Goal: Task Accomplishment & Management: Manage account settings

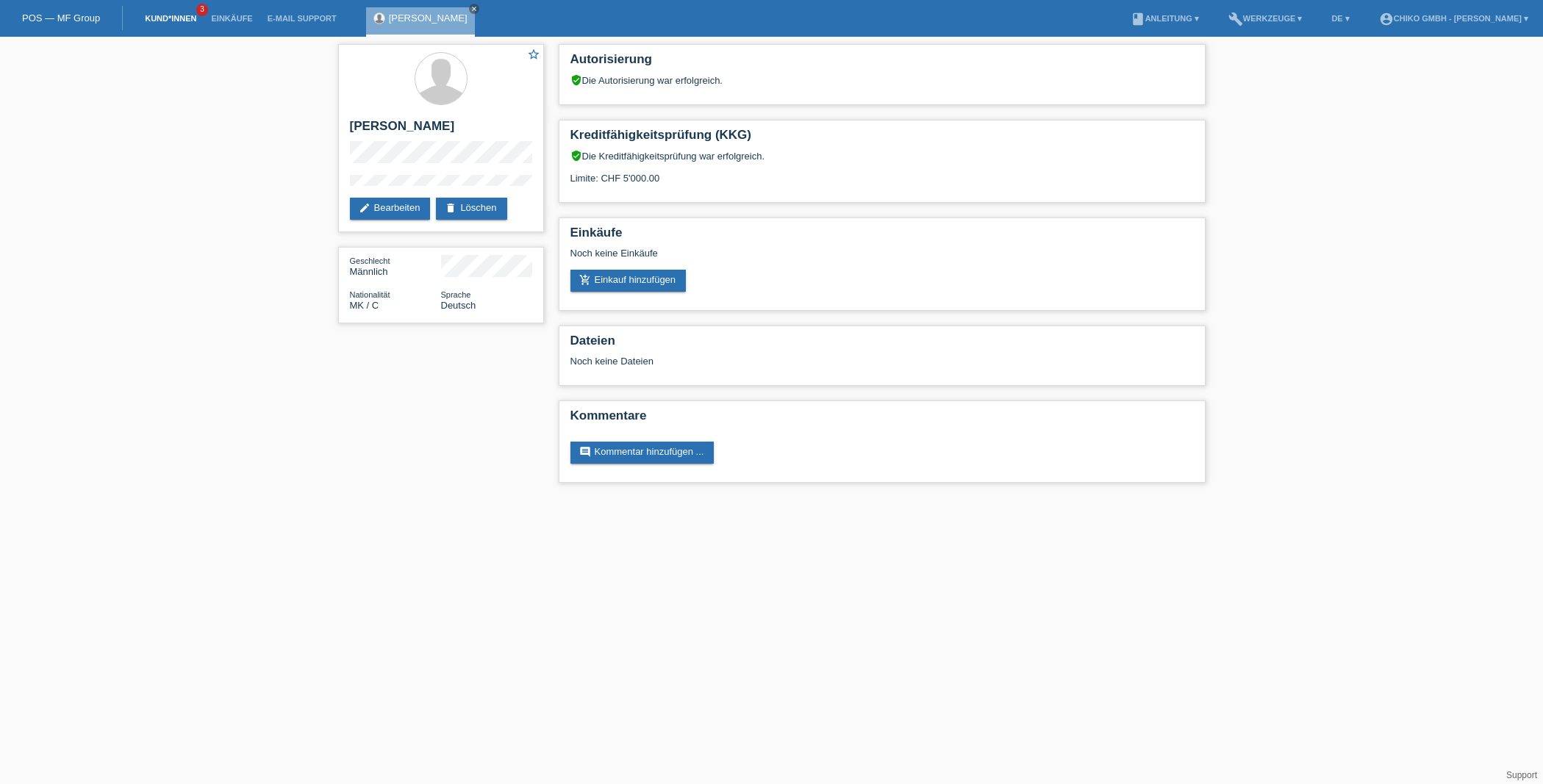
click at [166, 19] on link "Kund*innen" at bounding box center [170, 18] width 66 height 9
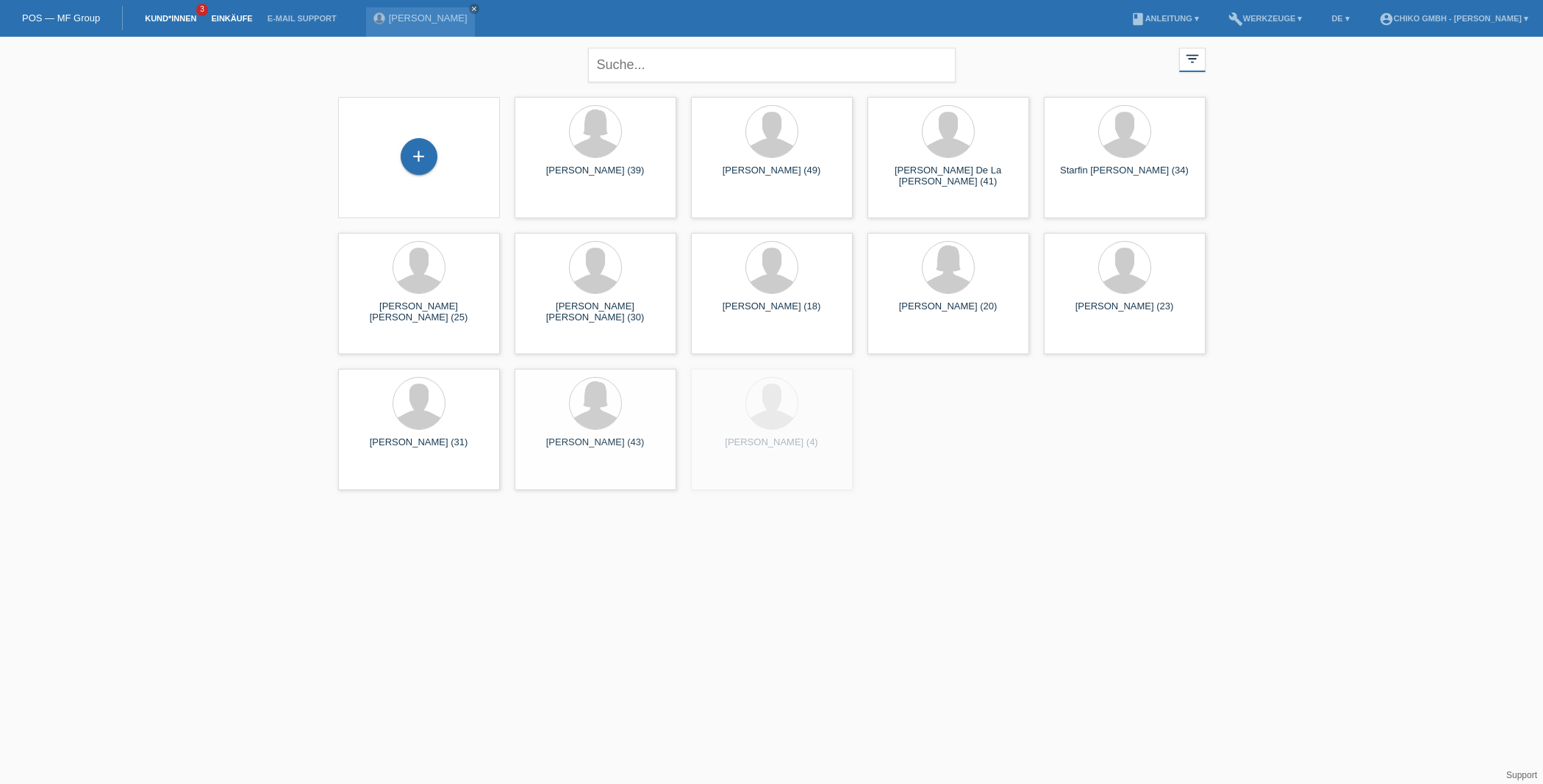
click at [235, 20] on link "Einkäufe" at bounding box center [231, 18] width 56 height 9
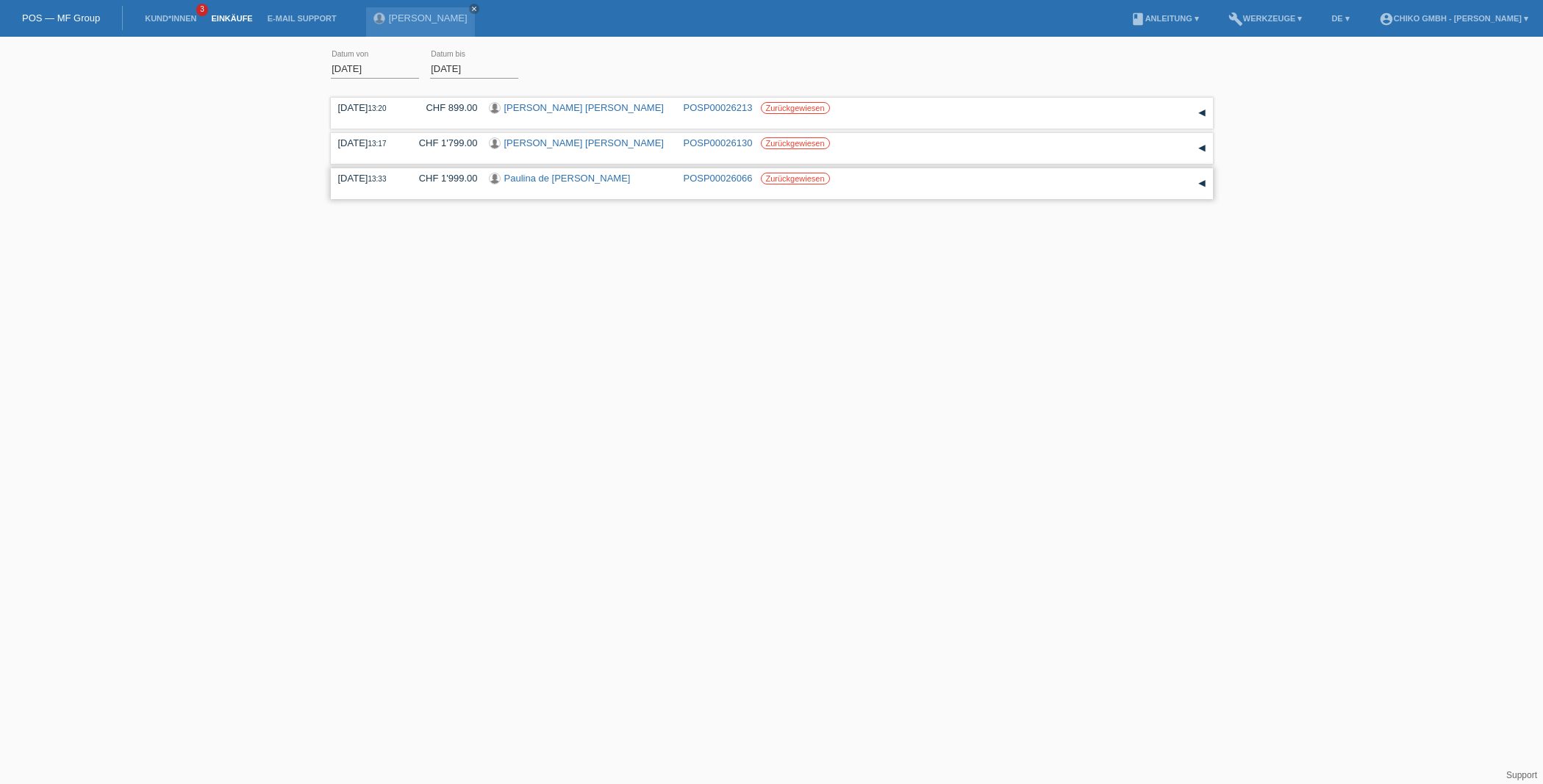
click at [801, 179] on label "Zurückgewiesen" at bounding box center [795, 178] width 69 height 12
click at [573, 181] on link "Paulina de Jesus Taveras Castillo" at bounding box center [568, 177] width 127 height 11
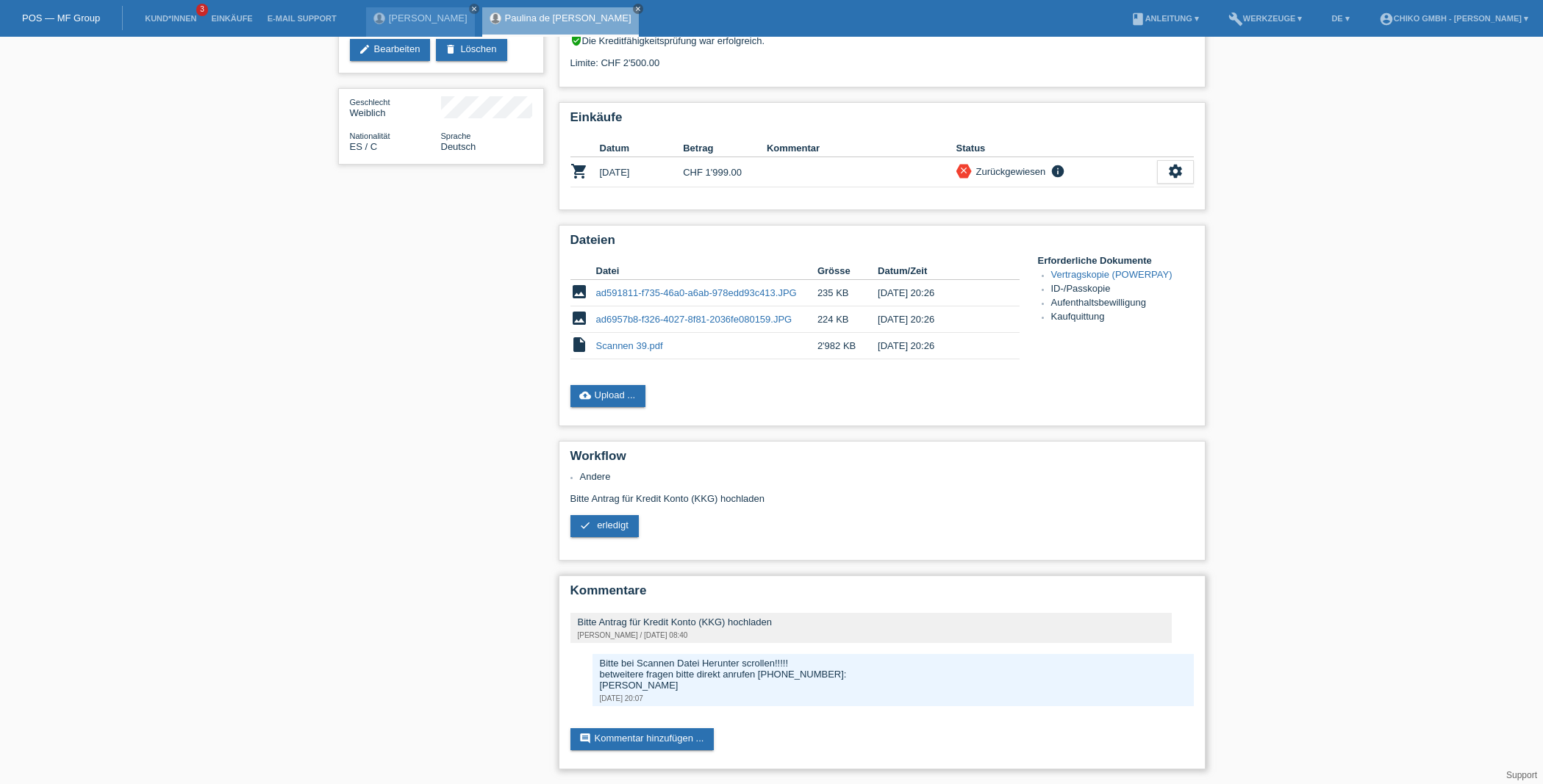
scroll to position [162, 0]
click at [613, 525] on span "erledigt" at bounding box center [613, 524] width 31 height 11
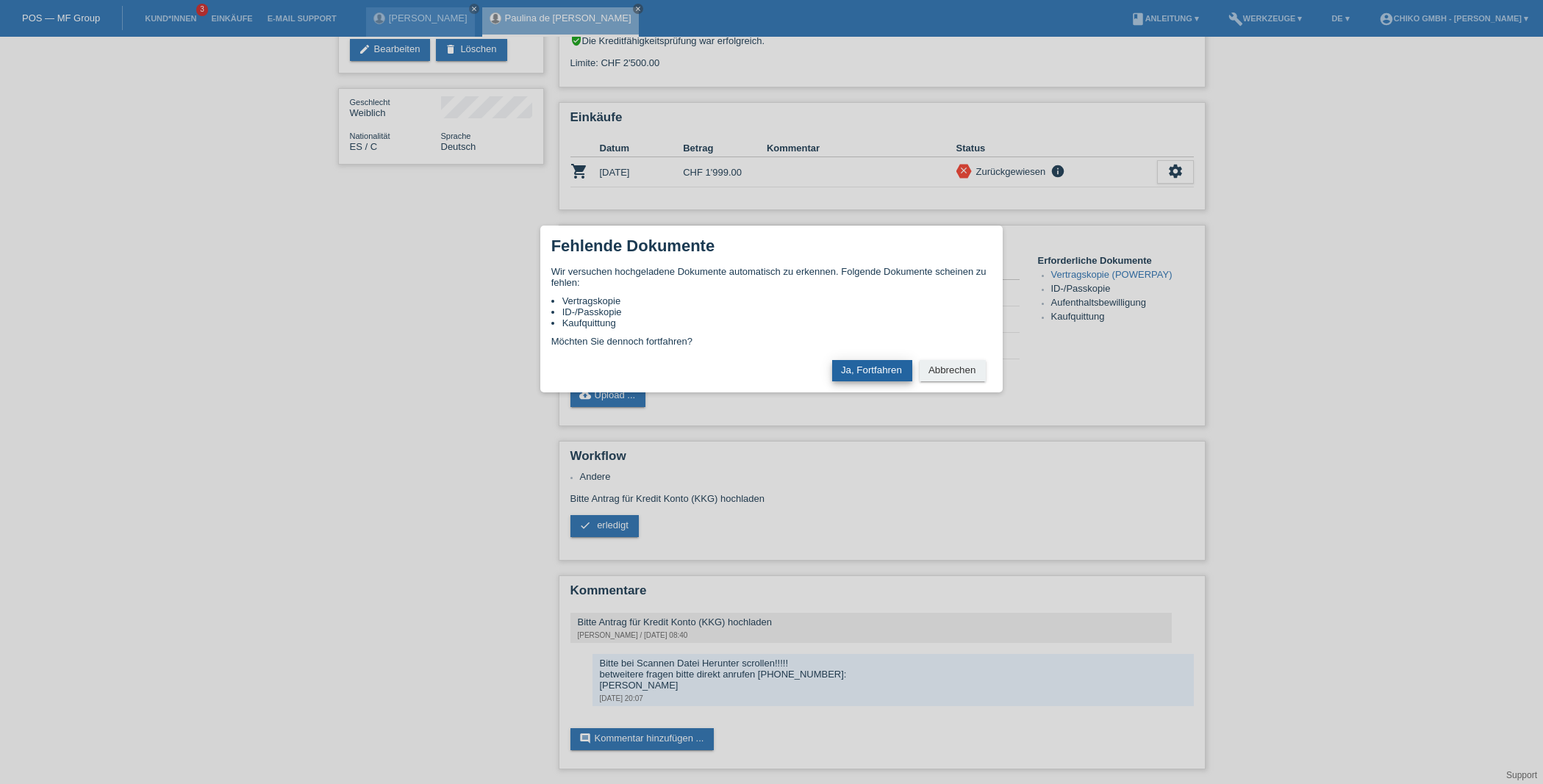
scroll to position [157, 1]
click at [961, 373] on button "Abbrechen" at bounding box center [953, 371] width 66 height 21
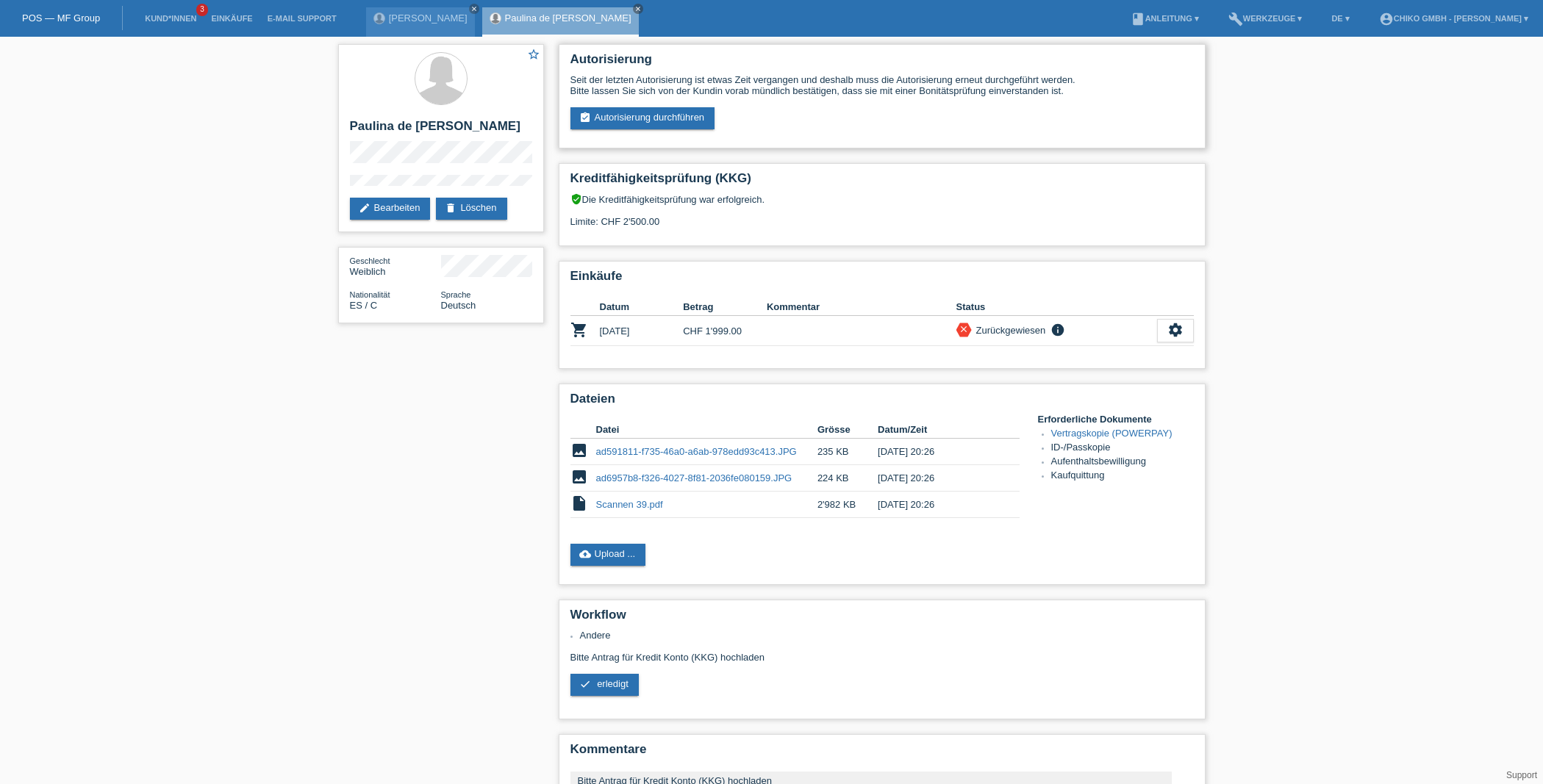
scroll to position [11, 0]
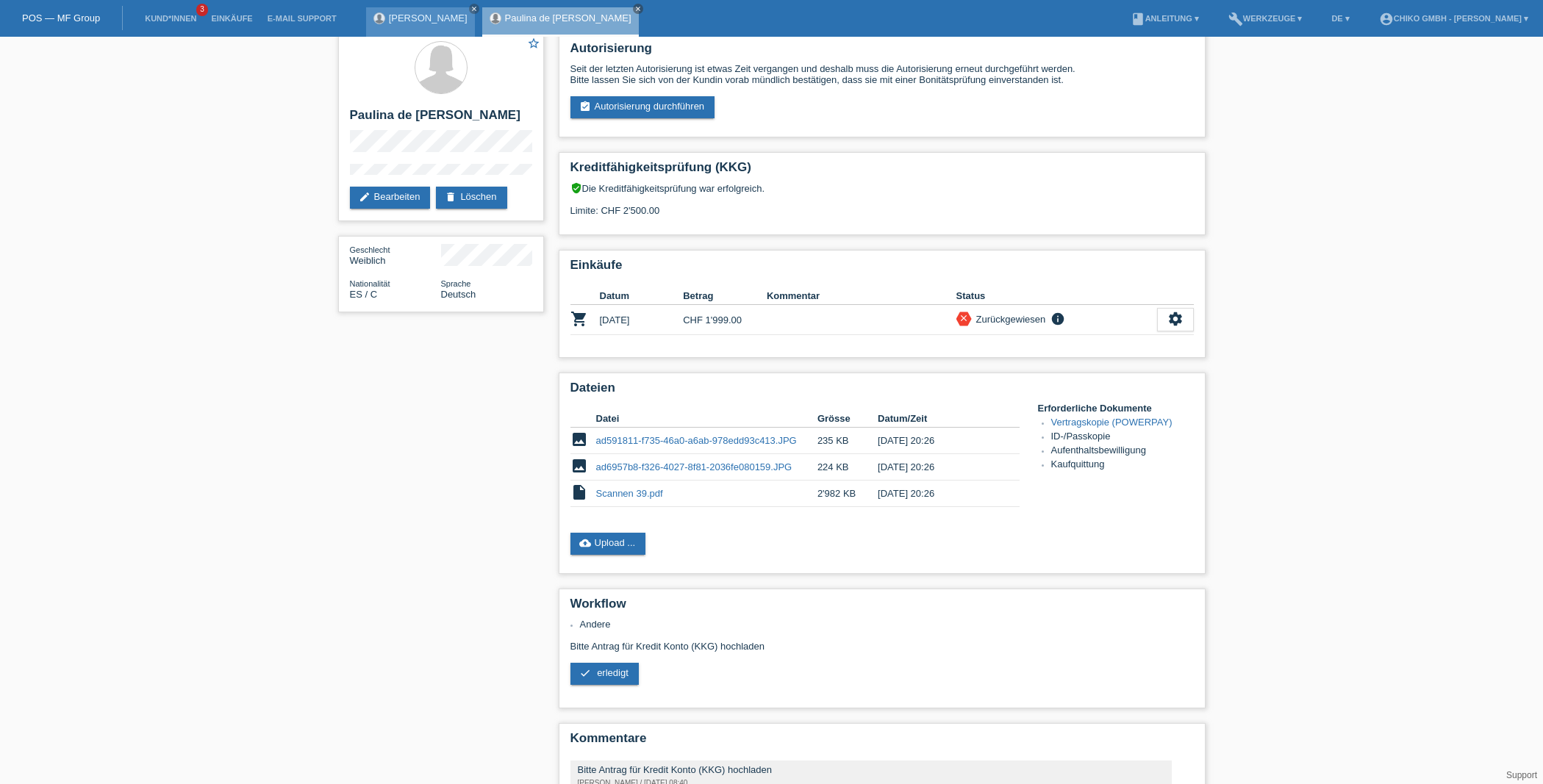
click at [433, 14] on link "Shpetim Saiti" at bounding box center [428, 18] width 79 height 11
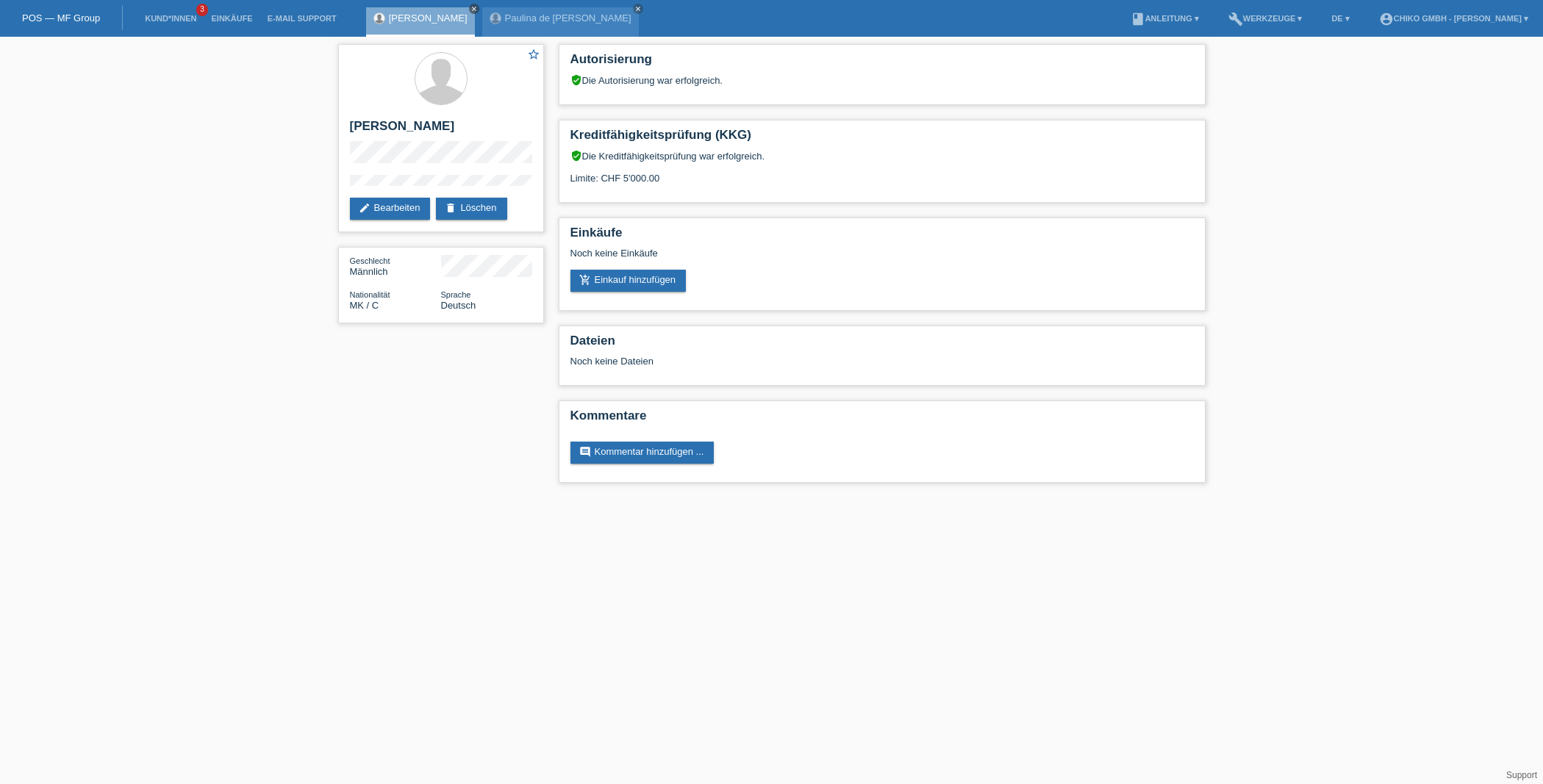
click at [470, 9] on icon "close" at bounding box center [474, 9] width 8 height 8
click at [525, 10] on icon "close" at bounding box center [522, 9] width 8 height 8
click at [166, 19] on link "Kund*innen" at bounding box center [170, 18] width 66 height 9
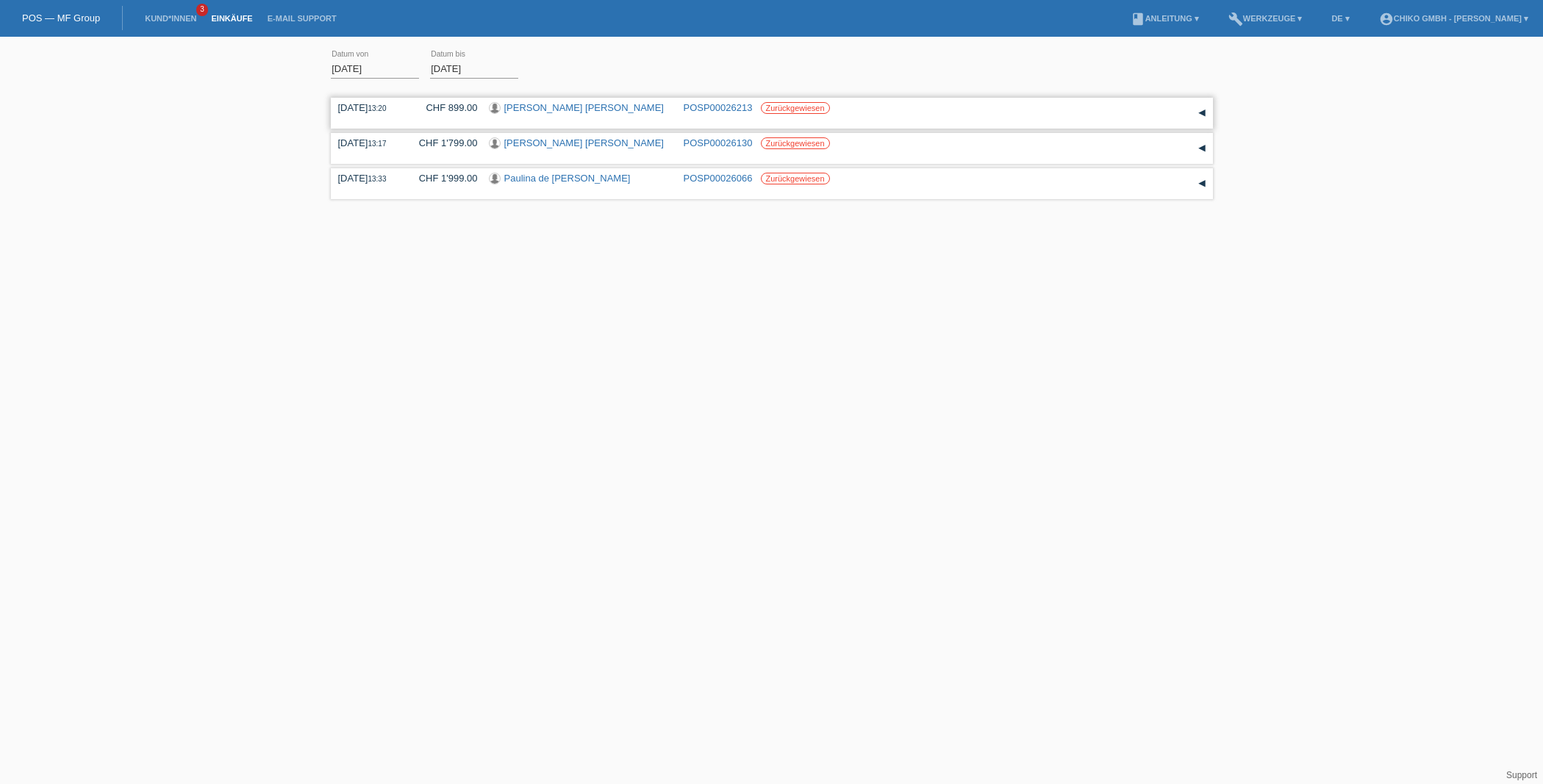
click at [567, 111] on link "[PERSON_NAME] [PERSON_NAME]" at bounding box center [584, 107] width 160 height 11
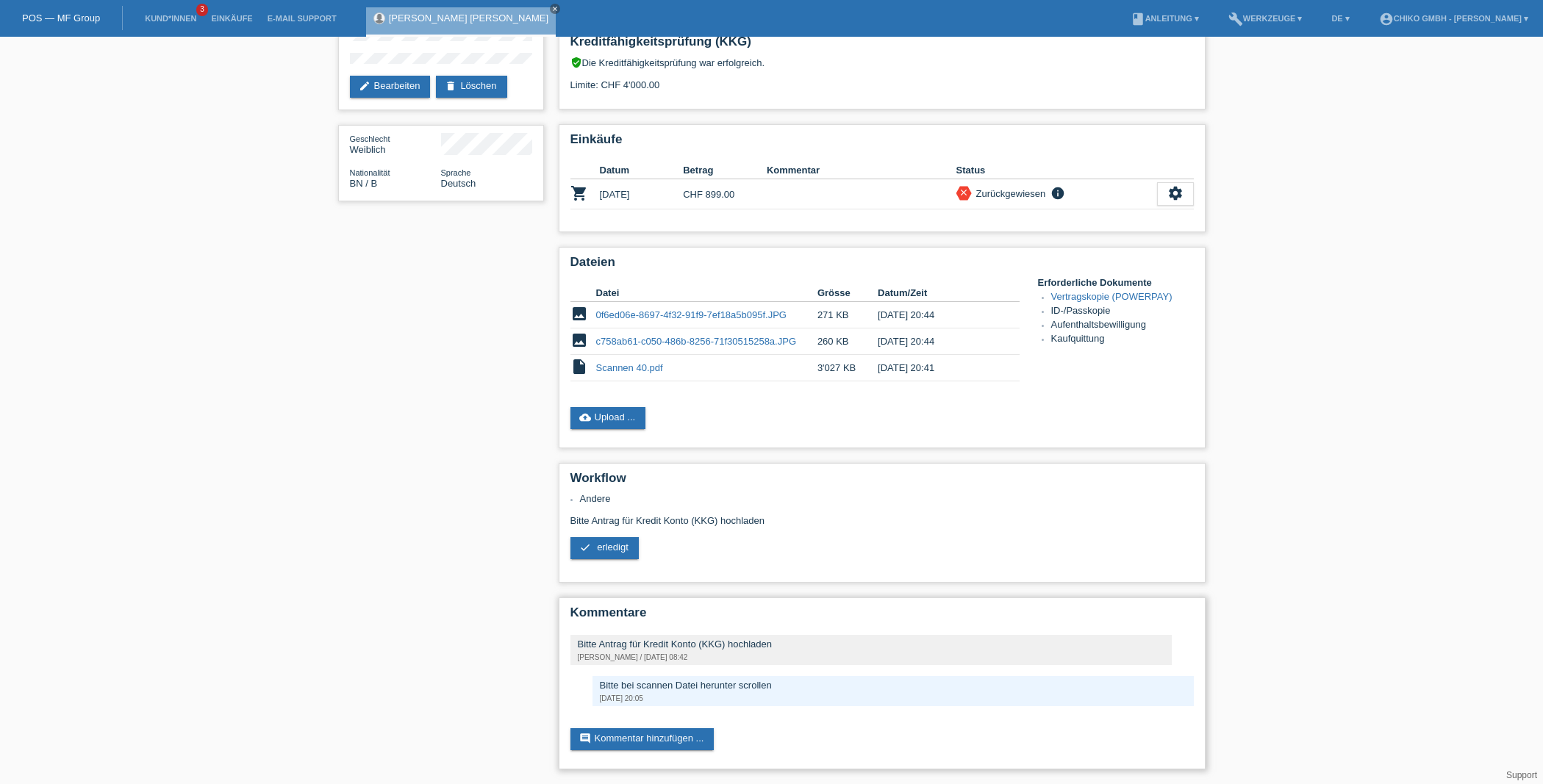
scroll to position [139, 0]
click at [608, 552] on link "check erledigt" at bounding box center [605, 548] width 68 height 22
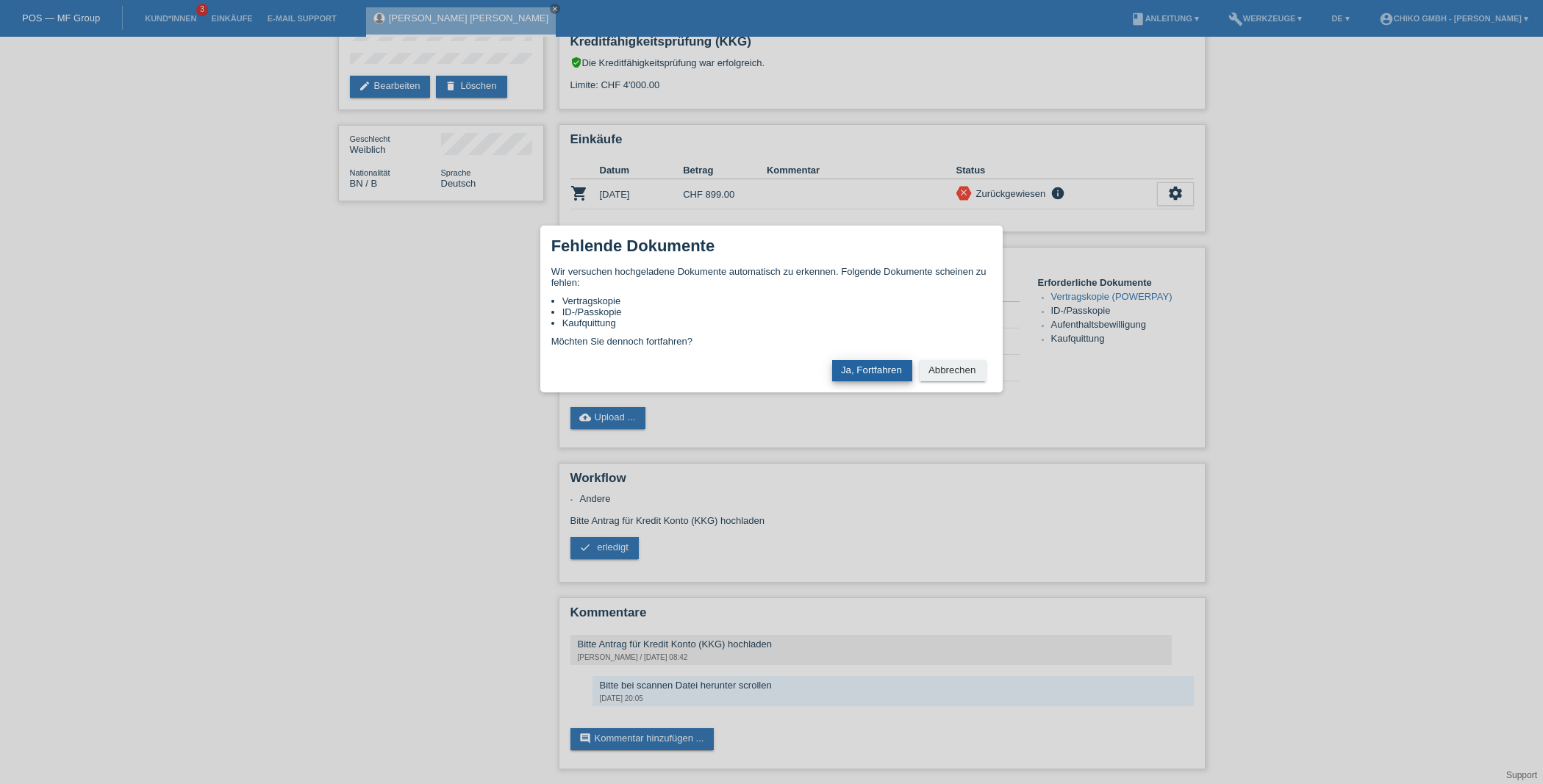
drag, startPoint x: 886, startPoint y: 366, endPoint x: 898, endPoint y: 368, distance: 12.2
click at [887, 365] on button "Ja, Fortfahren" at bounding box center [872, 371] width 80 height 21
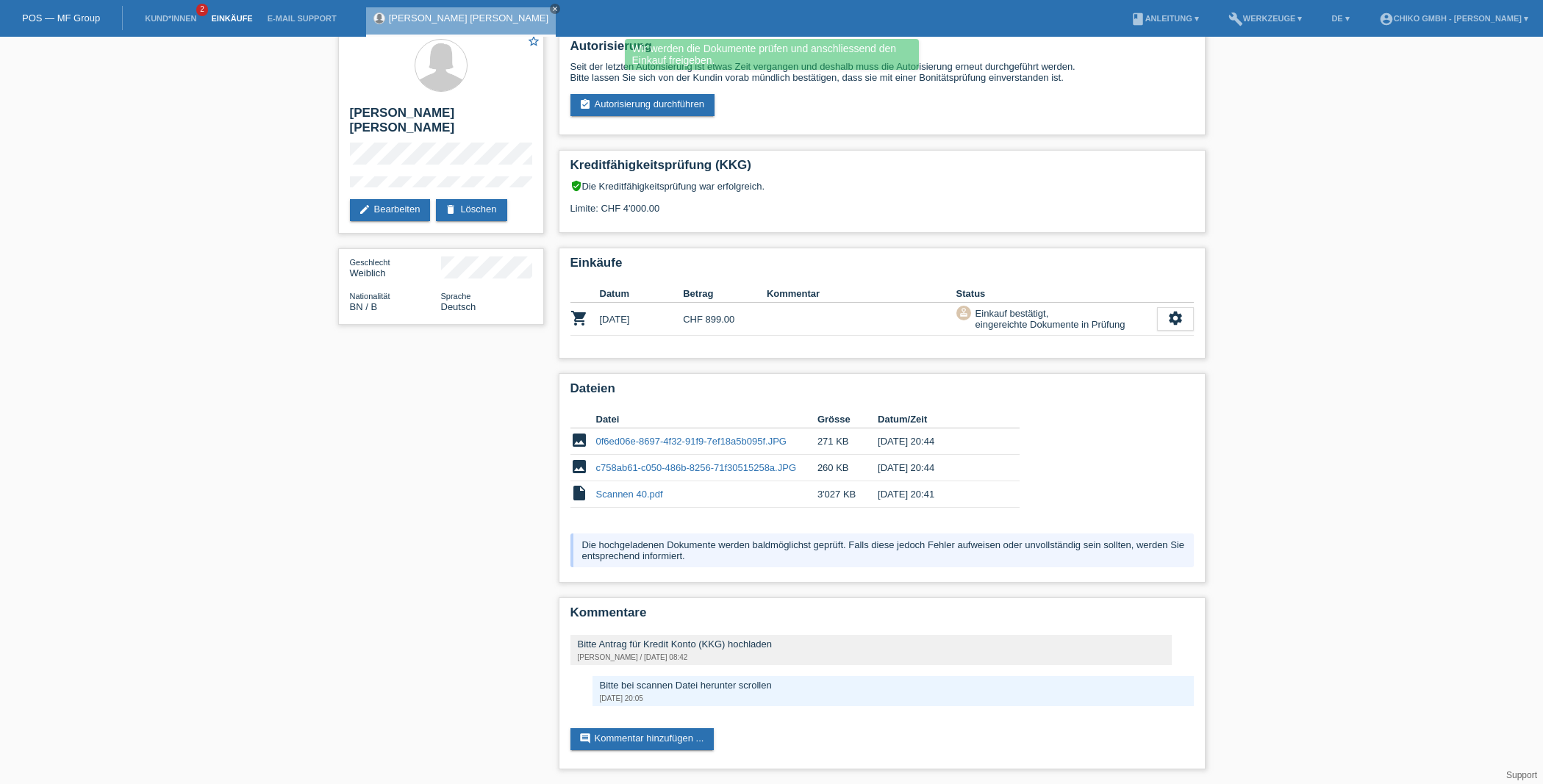
scroll to position [16, 1]
click at [230, 20] on link "Einkäufe" at bounding box center [231, 18] width 56 height 9
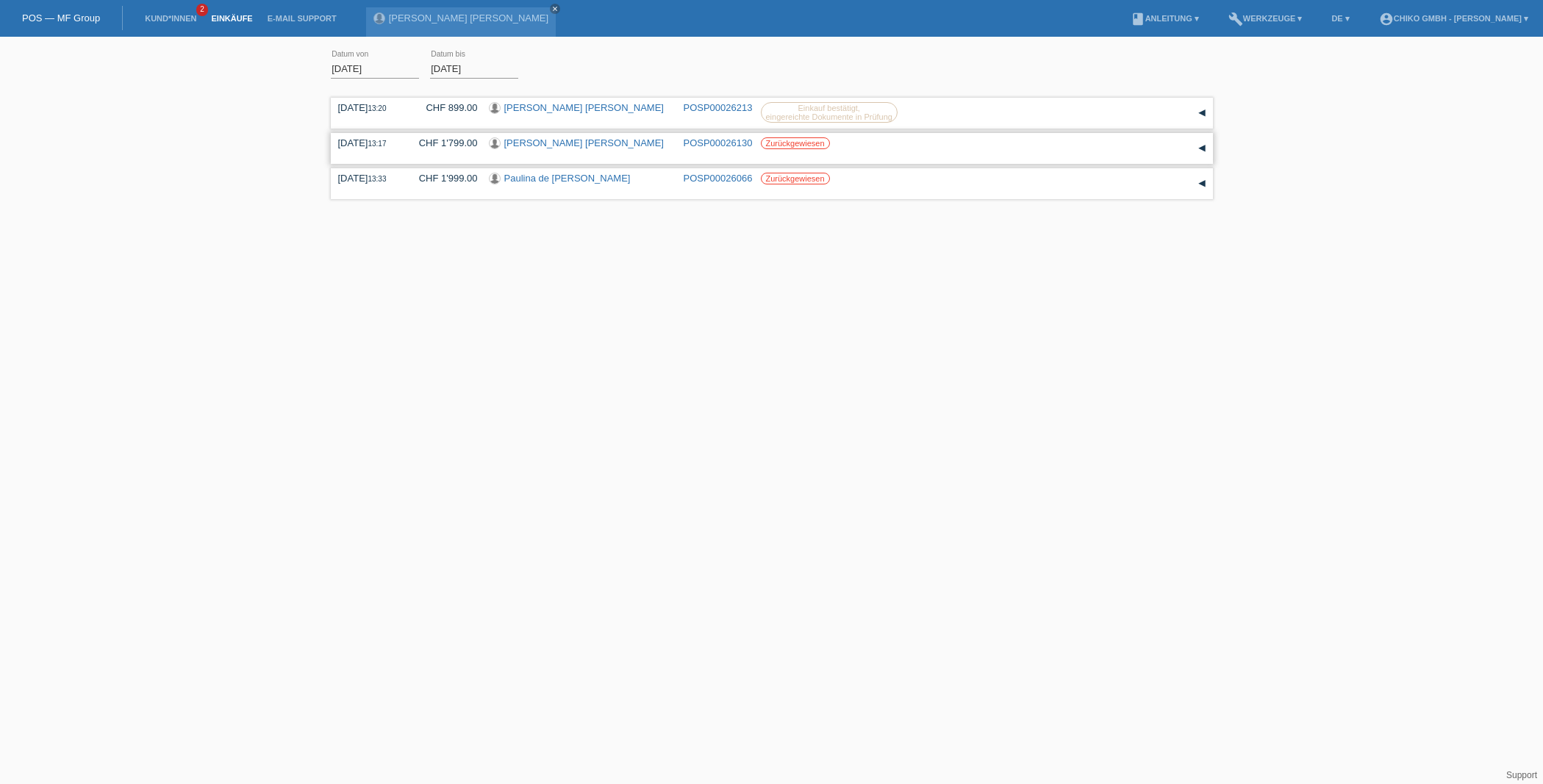
click at [705, 145] on link "POSP00026130" at bounding box center [718, 142] width 69 height 11
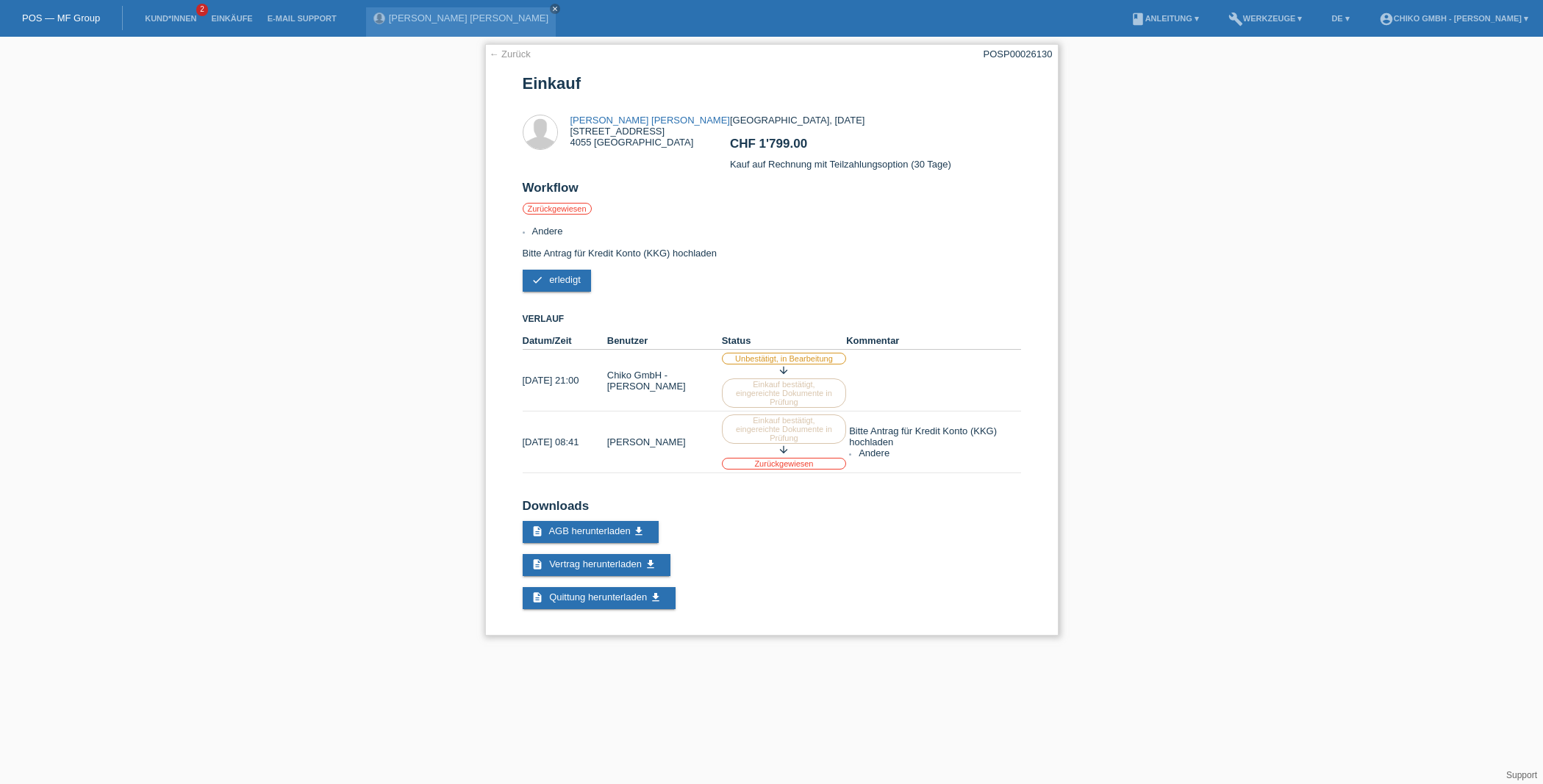
scroll to position [0, 1]
click at [505, 48] on div "← Zurück POSP00026130 [PERSON_NAME] [PERSON_NAME] [STREET_ADDRESS] CHF 1'799.00" at bounding box center [772, 339] width 574 height 591
click at [500, 53] on link "← Zurück" at bounding box center [510, 54] width 41 height 11
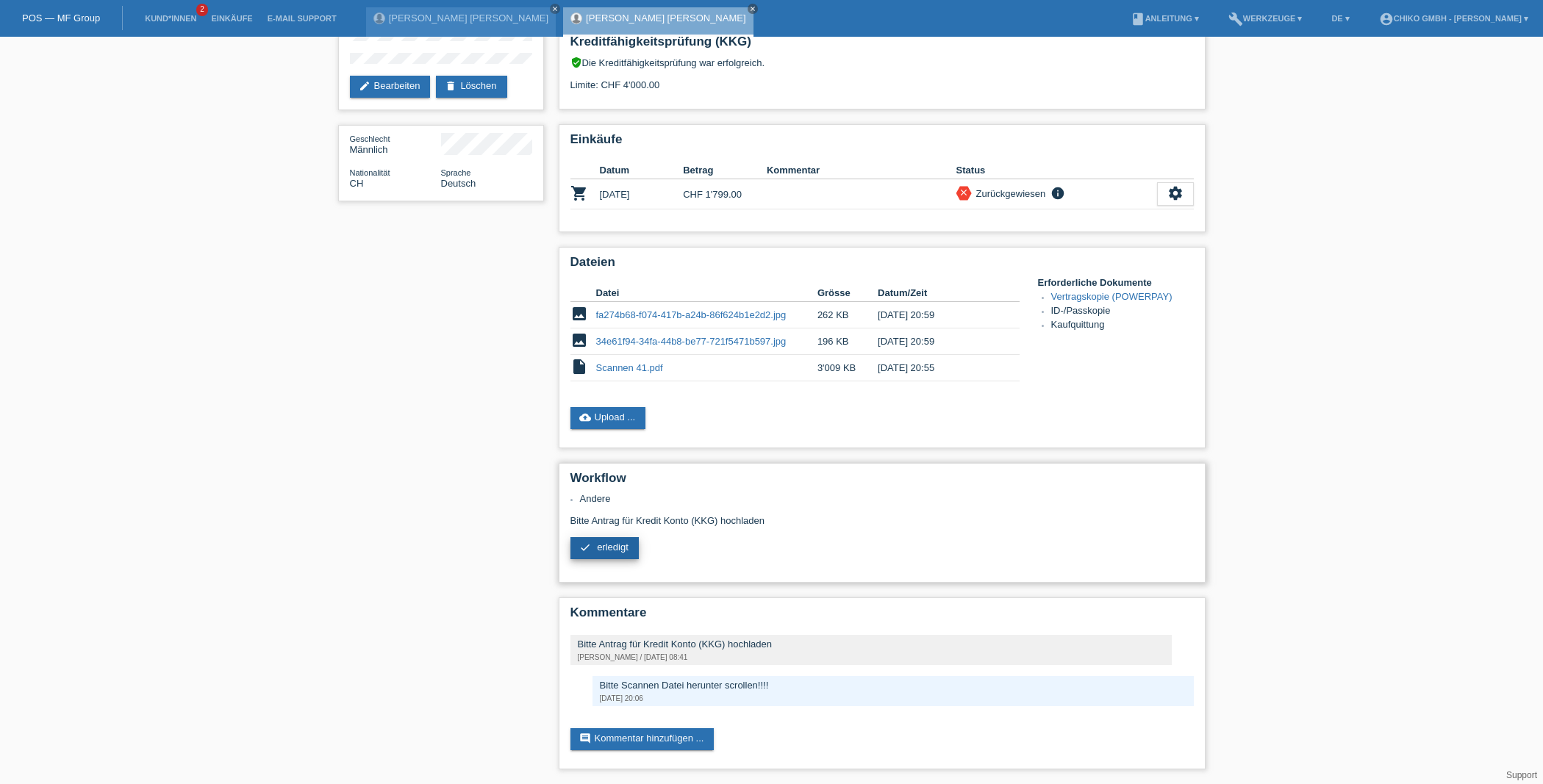
scroll to position [139, 0]
click at [612, 548] on span "erledigt" at bounding box center [613, 546] width 31 height 11
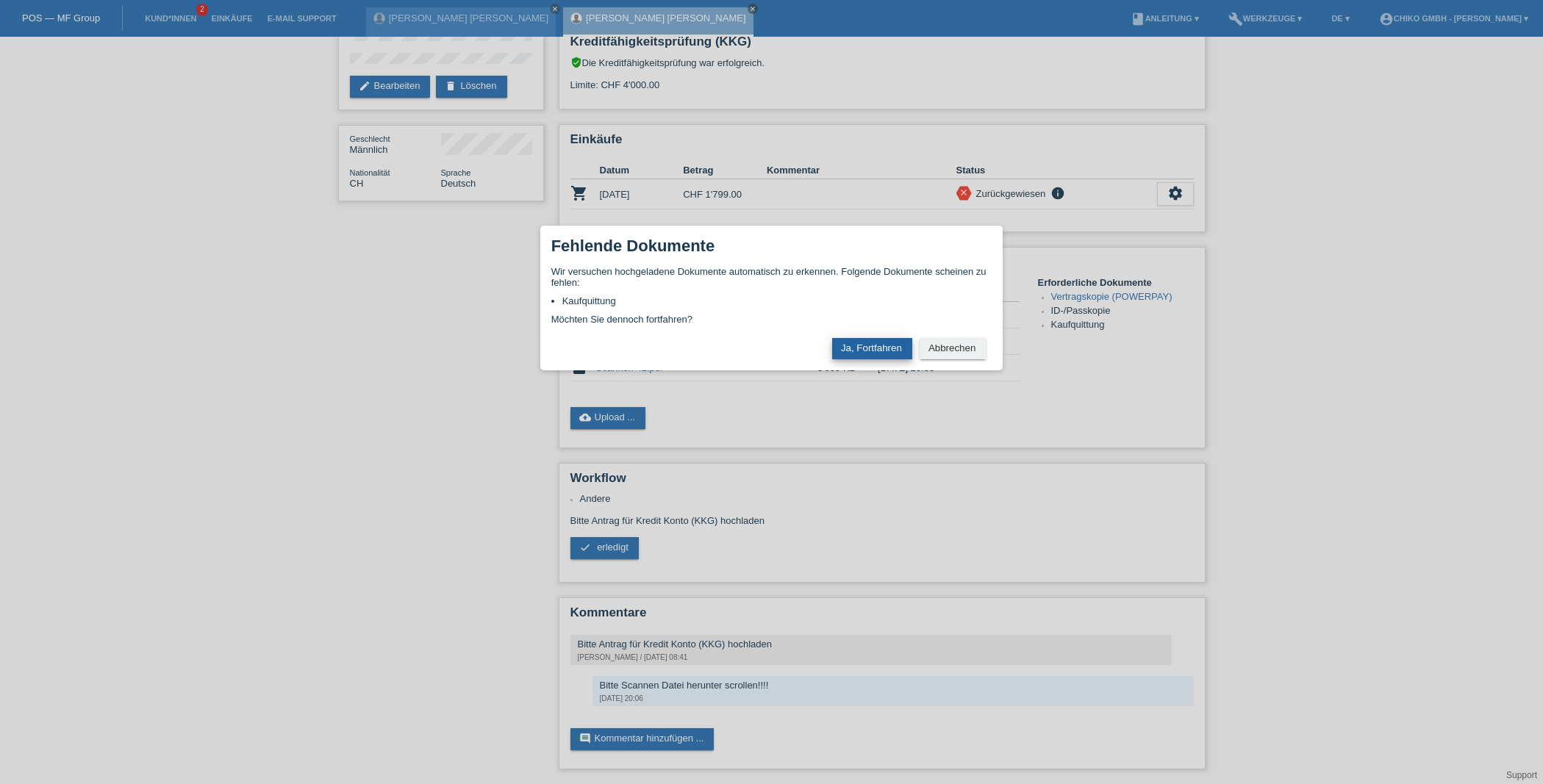
click at [884, 351] on button "Ja, Fortfahren" at bounding box center [872, 349] width 80 height 21
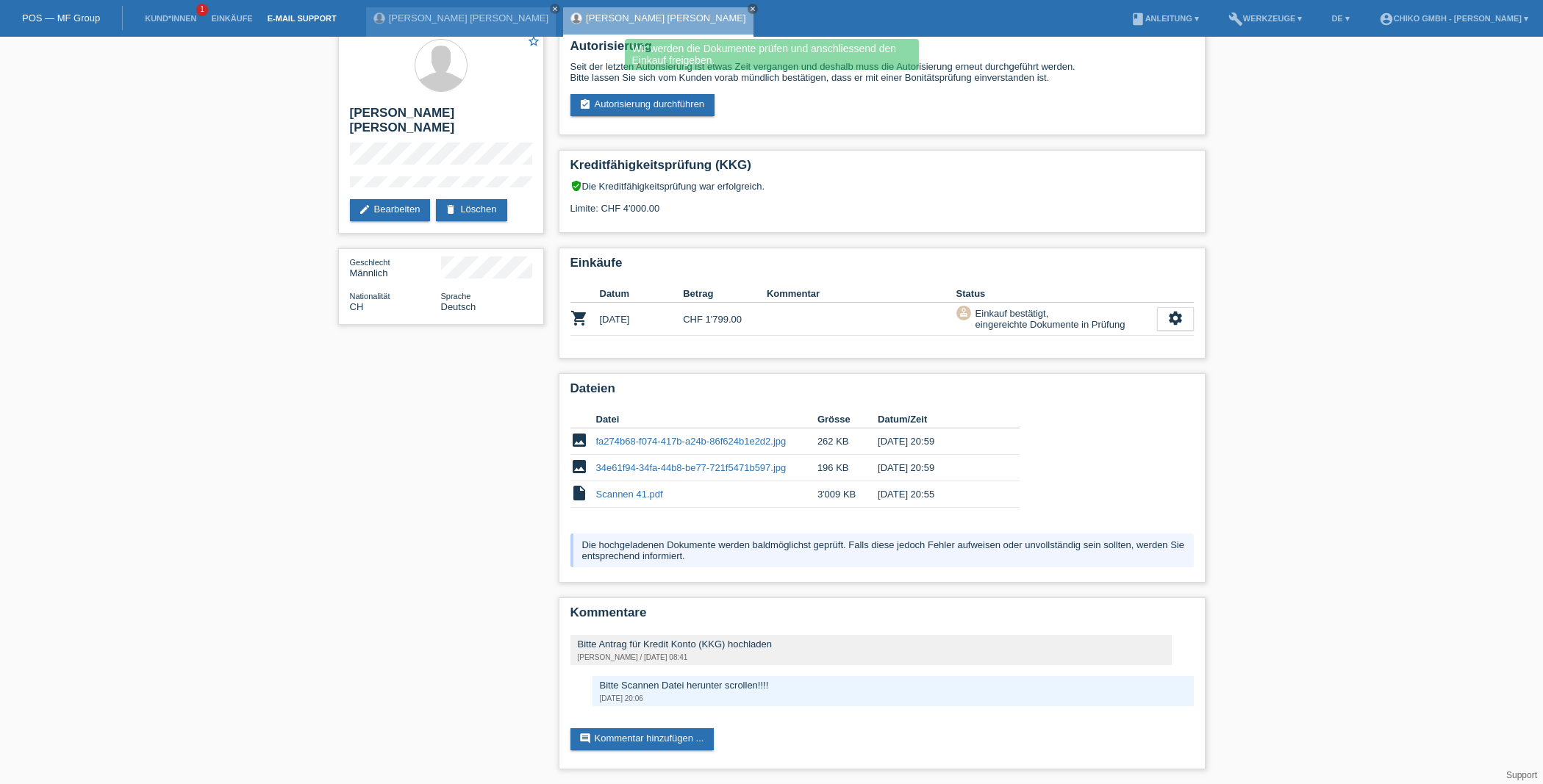
scroll to position [17, 0]
click at [223, 20] on link "Einkäufe" at bounding box center [231, 18] width 56 height 9
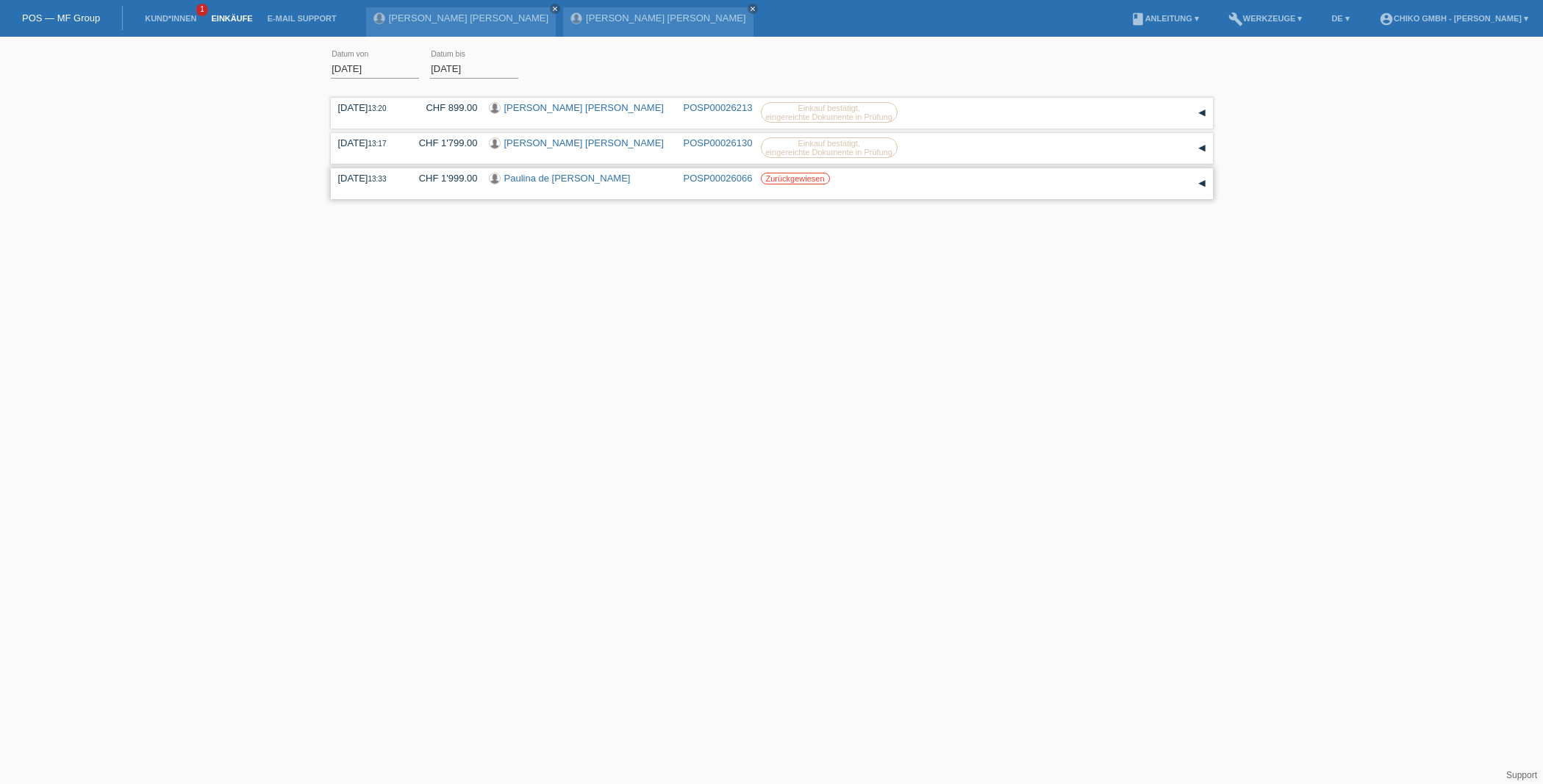
click at [612, 181] on link "Paulina de [PERSON_NAME]" at bounding box center [568, 177] width 127 height 11
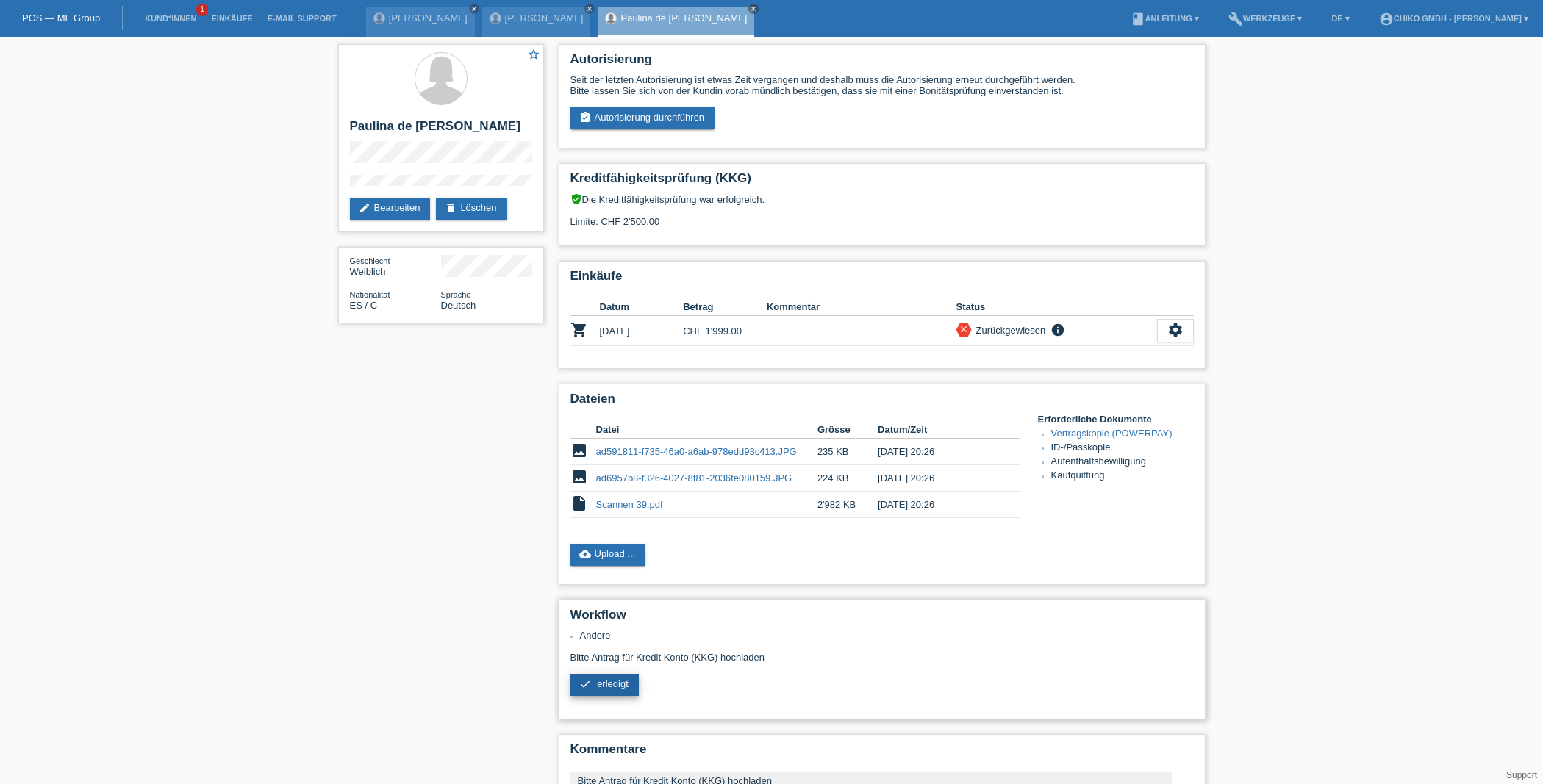
click at [615, 690] on span "erledigt" at bounding box center [613, 683] width 31 height 11
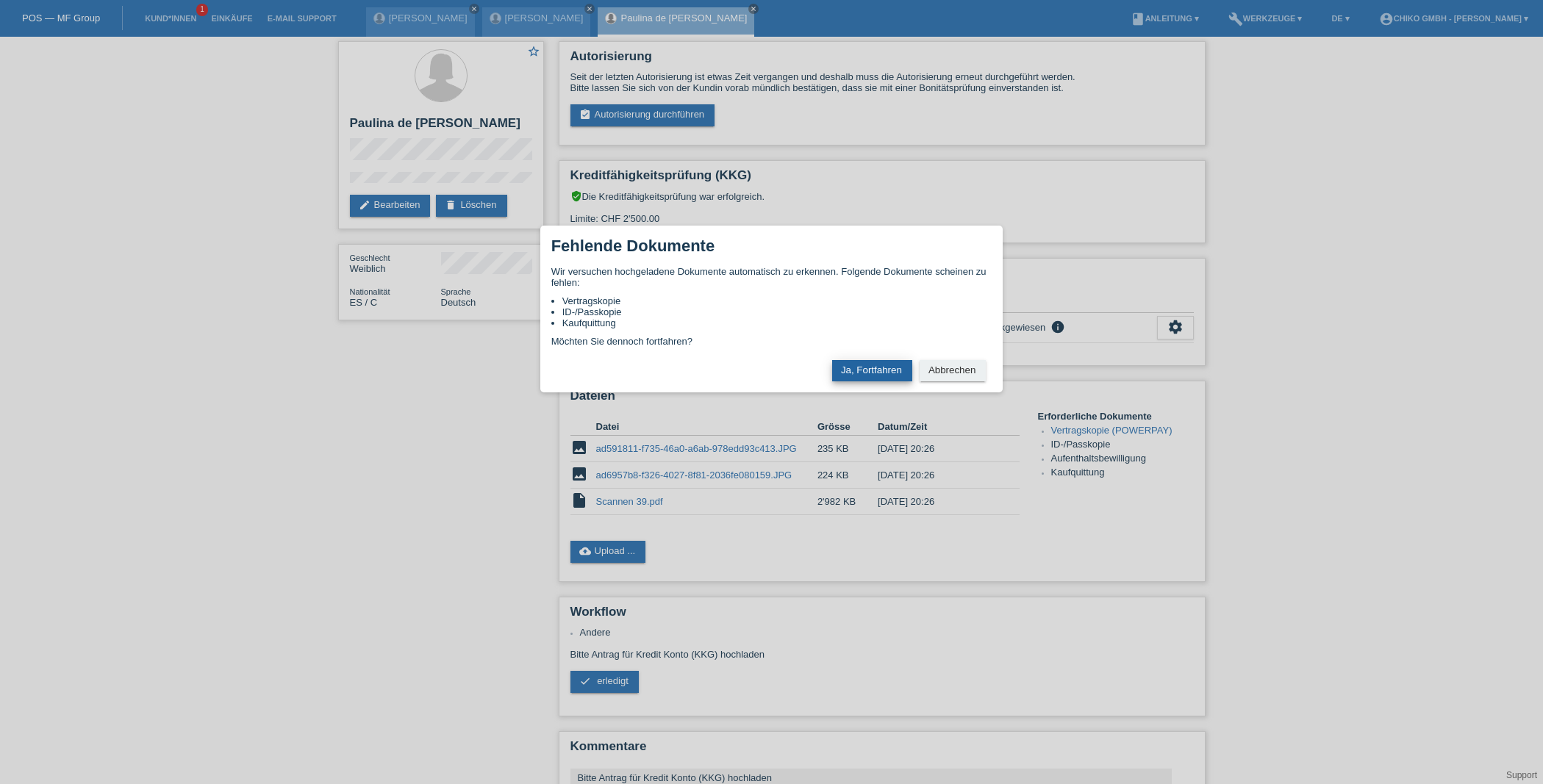
scroll to position [3, 1]
click at [879, 361] on button "Ja, Fortfahren" at bounding box center [872, 371] width 80 height 21
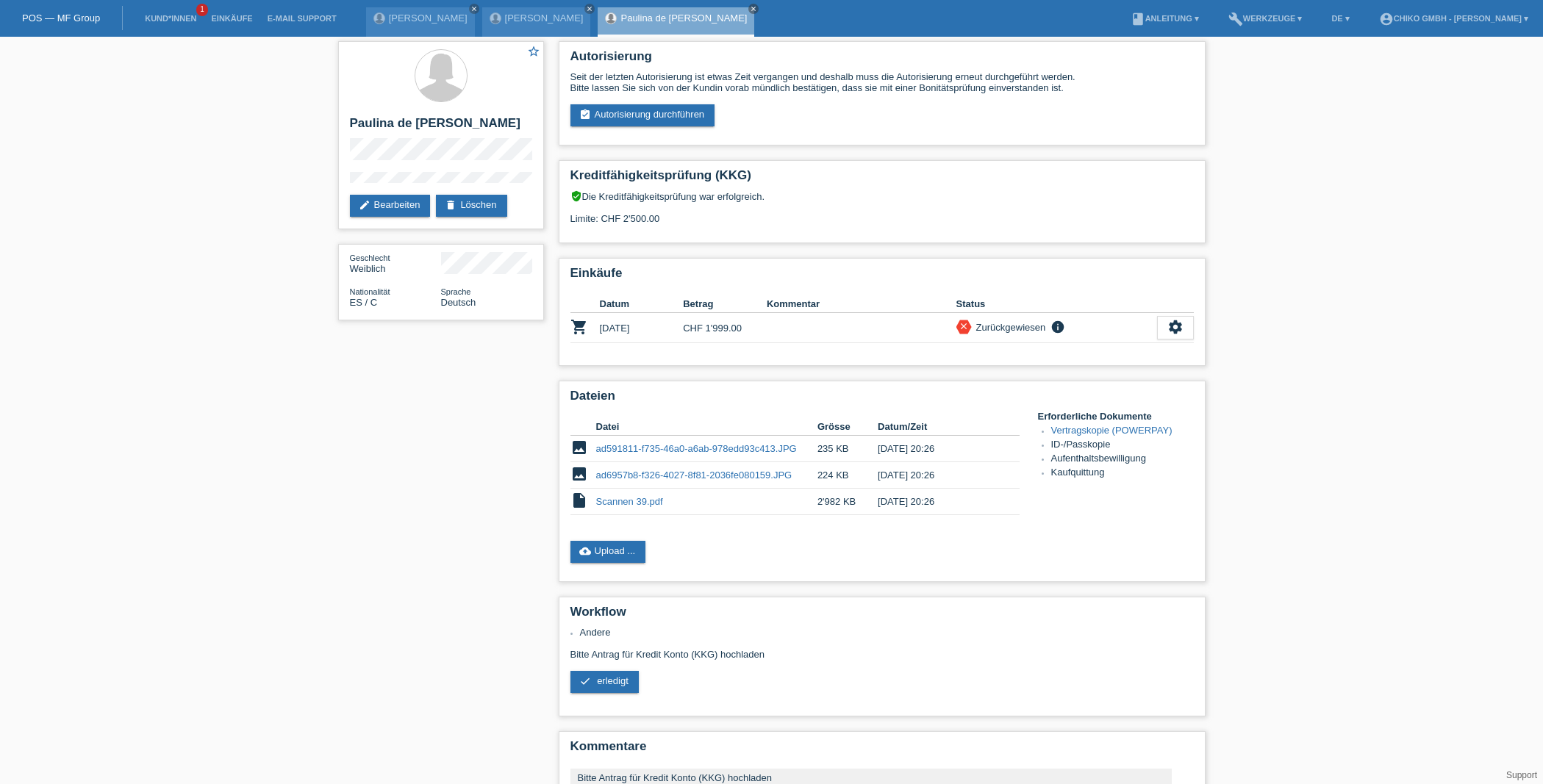
scroll to position [3, 0]
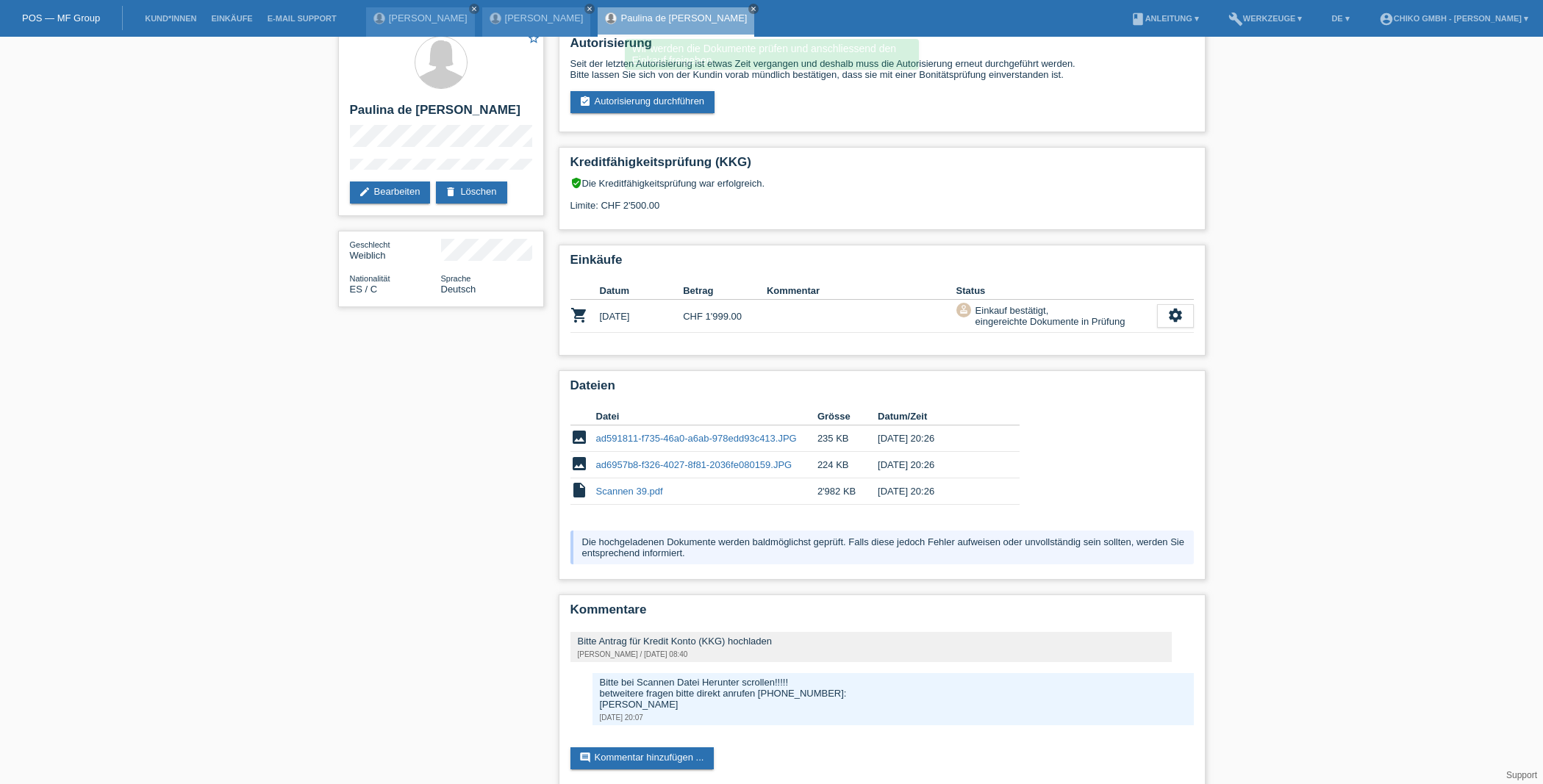
scroll to position [17, 0]
click at [174, 23] on li "Kund*innen" at bounding box center [170, 19] width 66 height 37
click at [174, 17] on link "Kund*innen" at bounding box center [170, 18] width 66 height 9
